Goal: Transaction & Acquisition: Download file/media

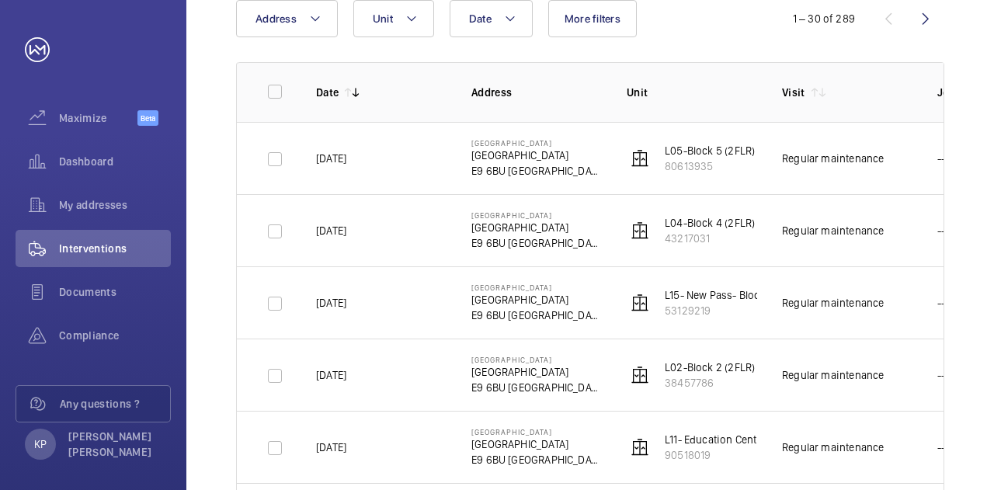
scroll to position [155, 0]
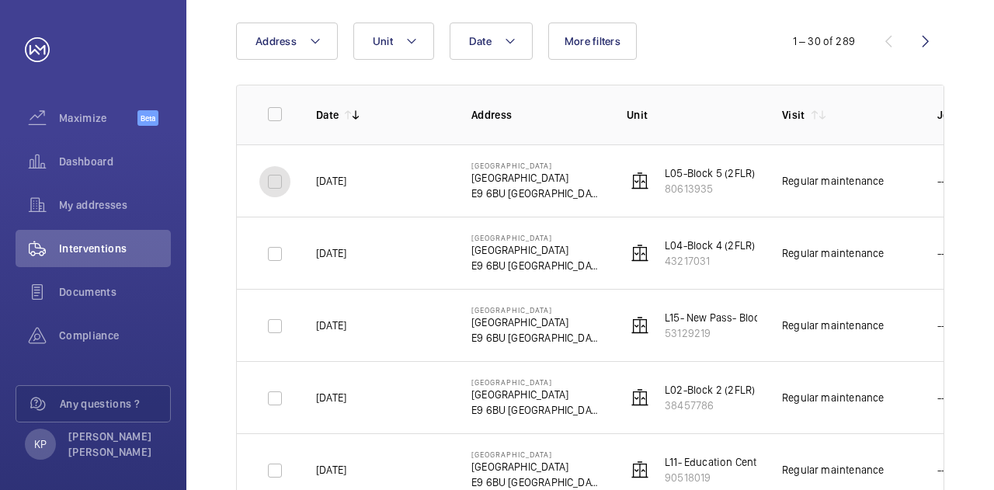
click at [276, 186] on input "checkbox" at bounding box center [274, 181] width 31 height 31
checkbox input "true"
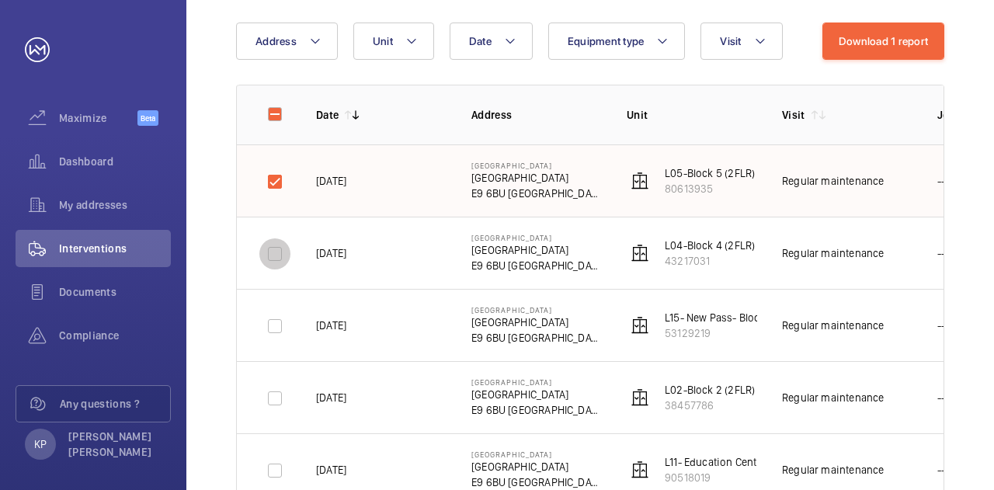
click at [270, 256] on input "checkbox" at bounding box center [274, 253] width 31 height 31
checkbox input "true"
click at [275, 330] on input "checkbox" at bounding box center [274, 326] width 31 height 31
checkbox input "true"
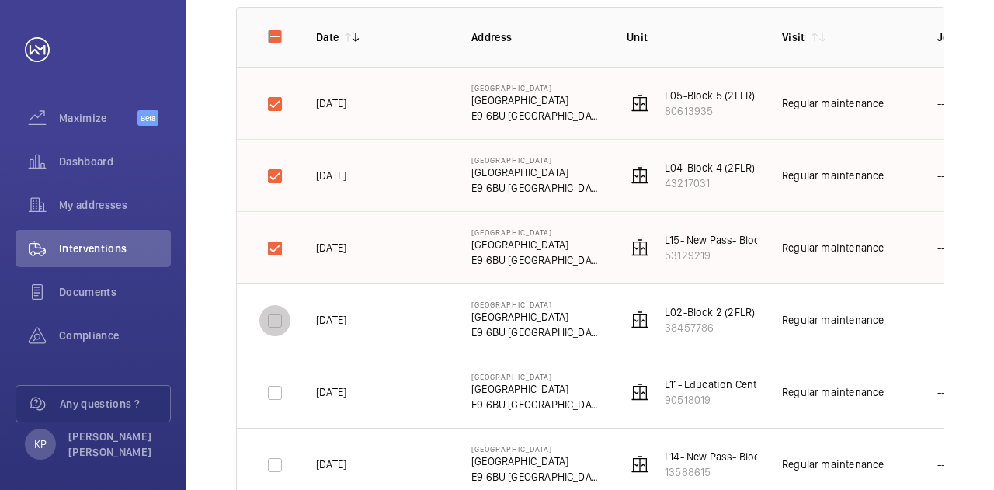
click at [275, 315] on input "checkbox" at bounding box center [274, 320] width 31 height 31
checkbox input "true"
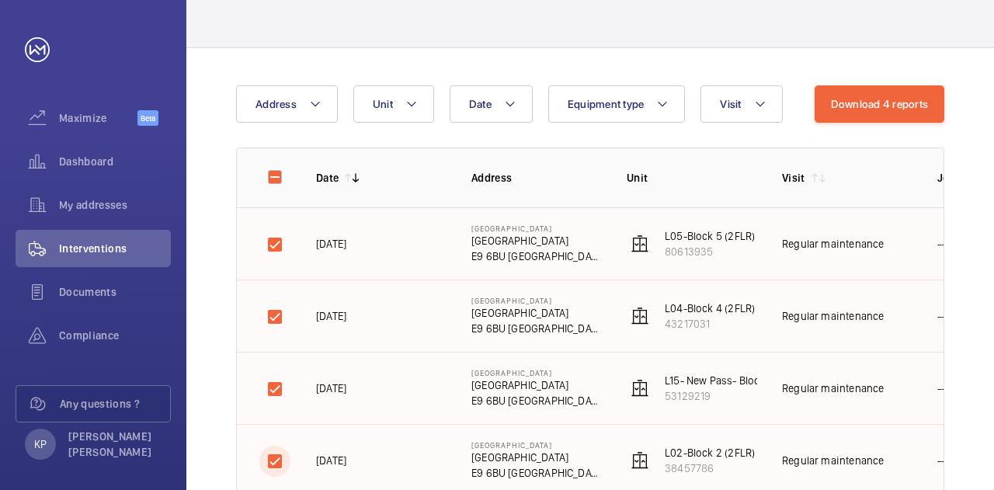
scroll to position [78, 0]
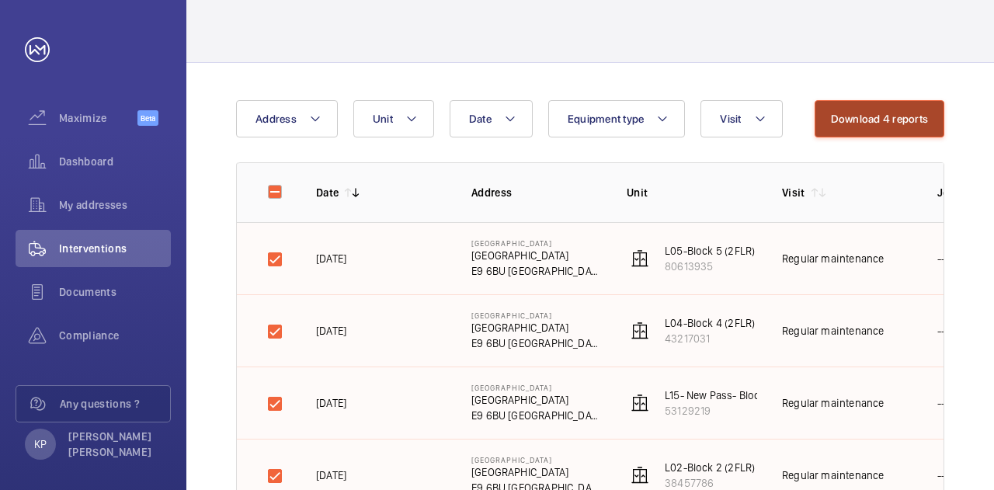
click at [866, 122] on button "Download 4 reports" at bounding box center [880, 118] width 131 height 37
